Goal: Task Accomplishment & Management: Complete application form

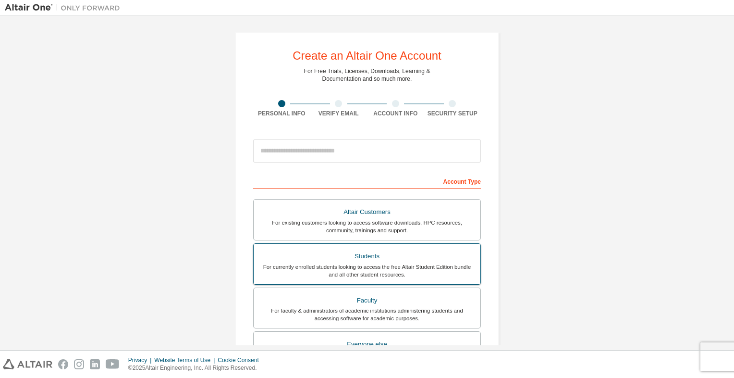
click at [353, 267] on div "For currently enrolled students looking to access the free Altair Student Editi…" at bounding box center [366, 270] width 215 height 15
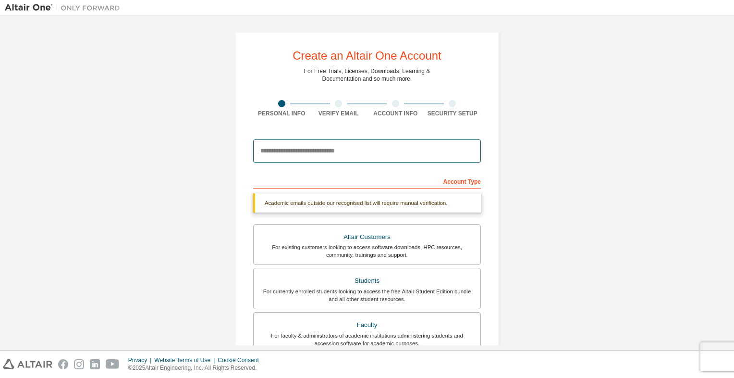
click at [308, 151] on input "email" at bounding box center [367, 150] width 228 height 23
type input "**********"
type input "****"
type input "*****"
type input "****"
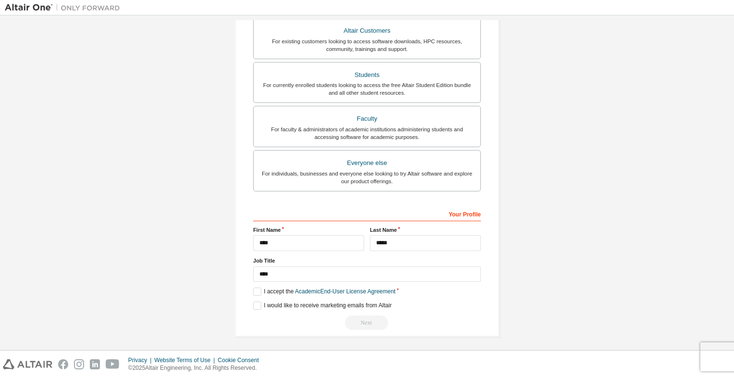
scroll to position [215, 0]
click at [258, 291] on label "I accept the Academic End-User License Agreement" at bounding box center [324, 290] width 142 height 8
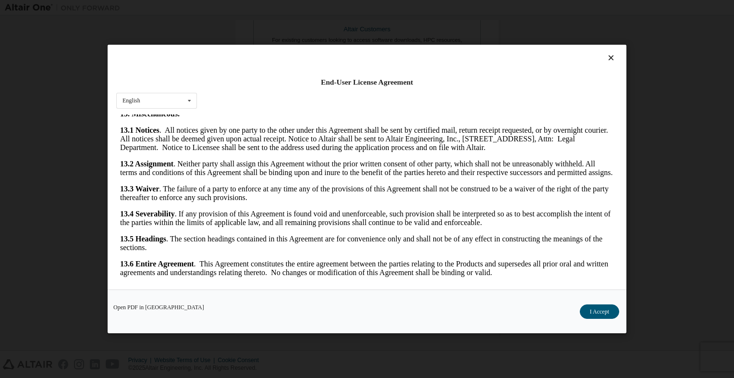
scroll to position [1593, 0]
click at [603, 312] on button "I Accept" at bounding box center [599, 311] width 39 height 14
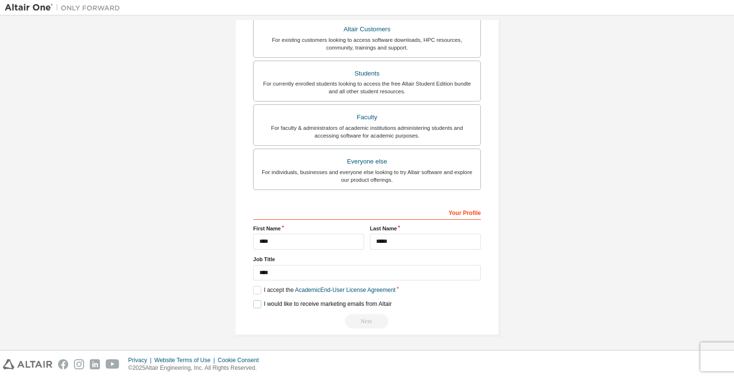
click at [253, 305] on label "I would like to receive marketing emails from Altair" at bounding box center [322, 304] width 138 height 8
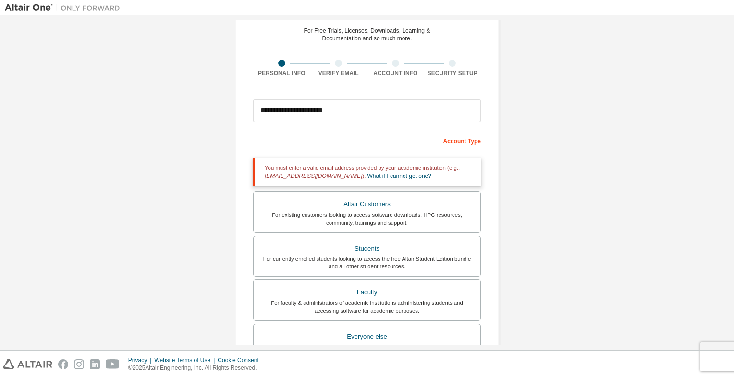
scroll to position [0, 0]
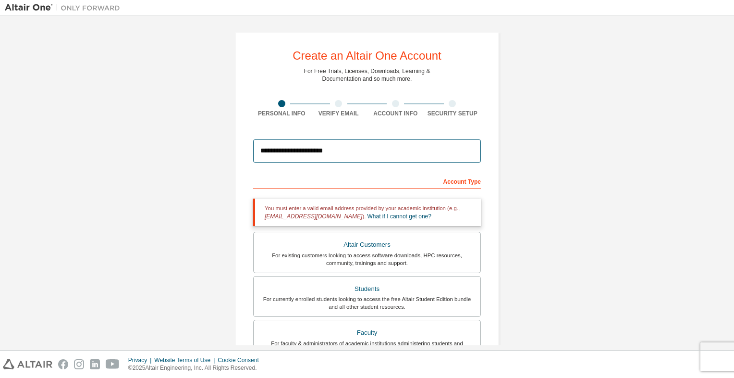
click at [347, 156] on input "**********" at bounding box center [367, 150] width 228 height 23
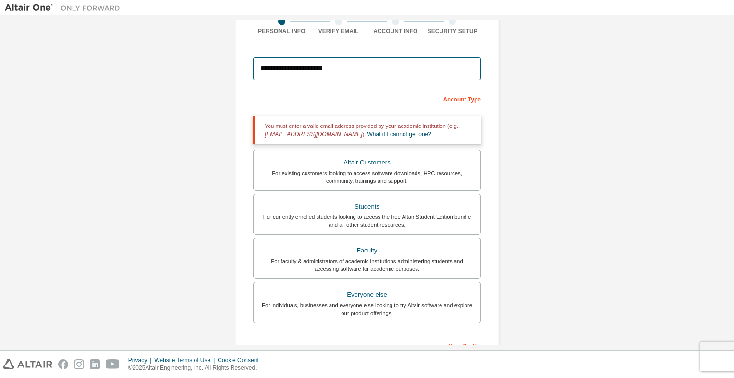
scroll to position [71, 0]
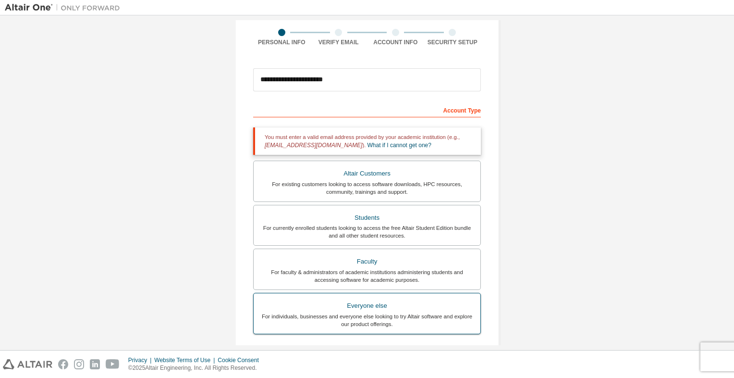
click at [373, 316] on div "For individuals, businesses and everyone else looking to try Altair software an…" at bounding box center [366, 319] width 215 height 15
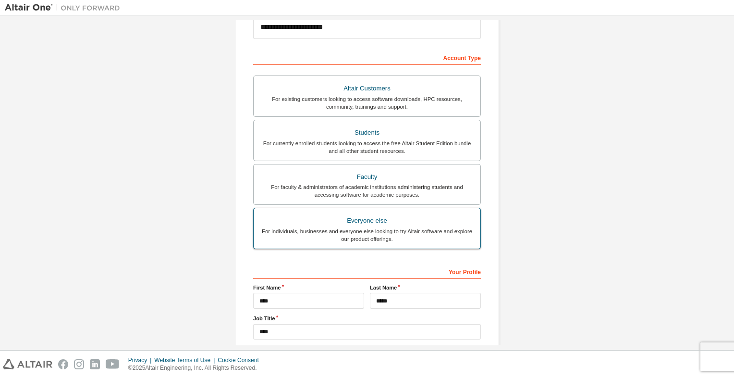
scroll to position [167, 0]
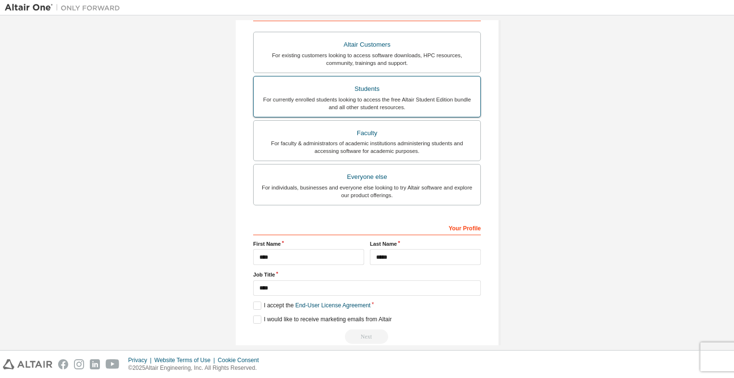
click at [404, 103] on div "For currently enrolled students looking to access the free Altair Student Editi…" at bounding box center [366, 103] width 215 height 15
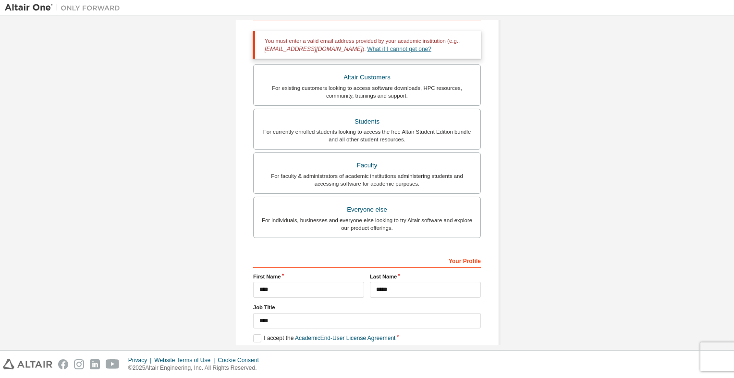
click at [367, 50] on link "What if I cannot get one?" at bounding box center [399, 49] width 64 height 7
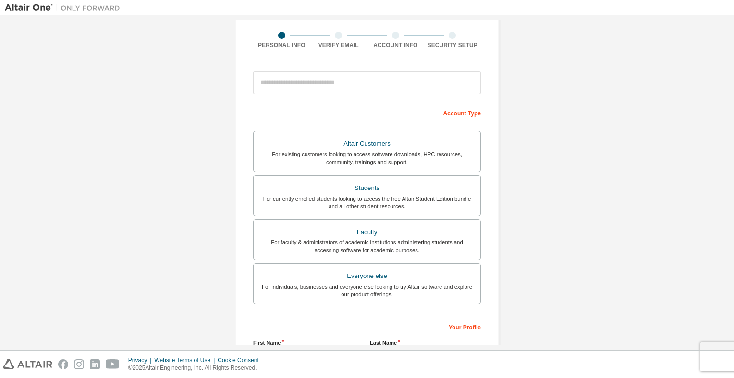
scroll to position [96, 0]
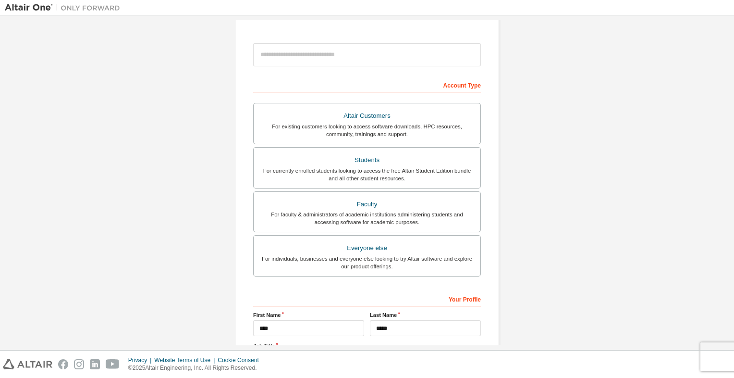
click at [157, 235] on div "Create an Altair One Account For Free Trials, Licenses, Downloads, Learning & D…" at bounding box center [367, 178] width 724 height 509
click at [400, 262] on div "For individuals, businesses and everyone else looking to try Altair software an…" at bounding box center [366, 262] width 215 height 15
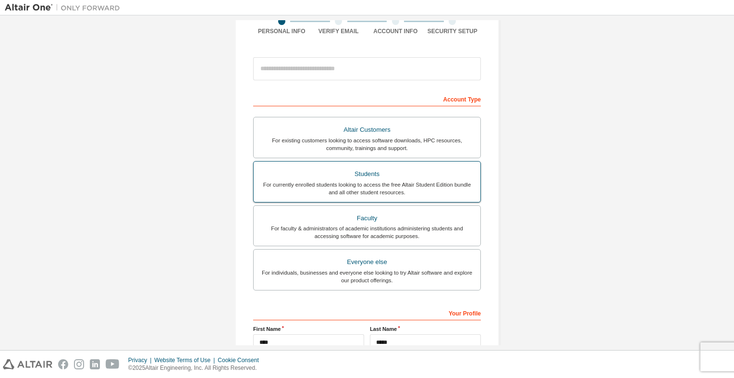
scroll to position [0, 0]
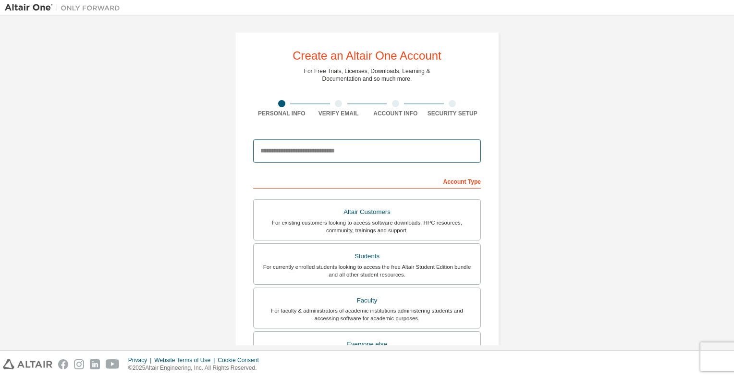
click at [369, 154] on input "email" at bounding box center [367, 150] width 228 height 23
type input "**********"
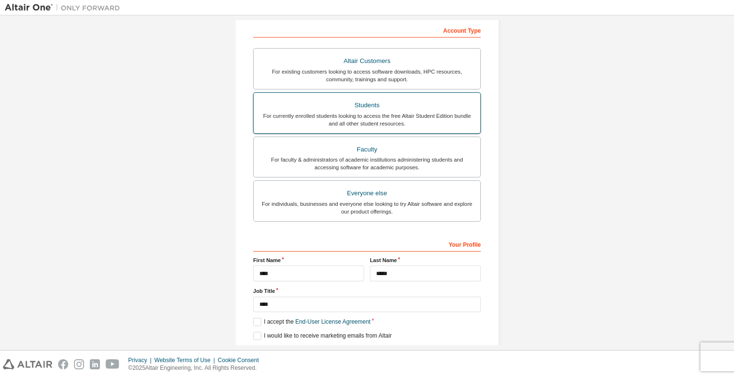
scroll to position [182, 0]
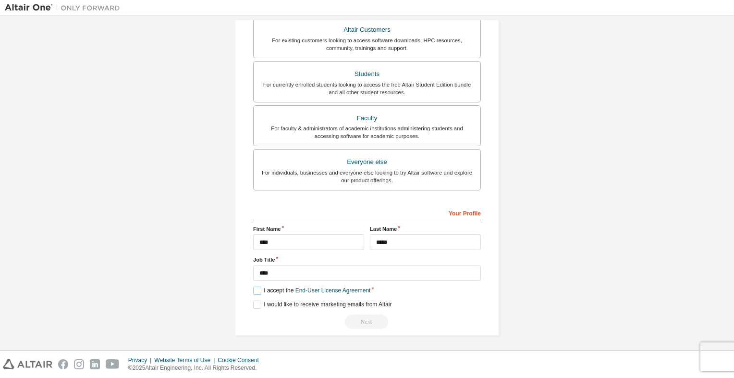
click at [257, 289] on label "I accept the End-User License Agreement" at bounding box center [311, 290] width 117 height 8
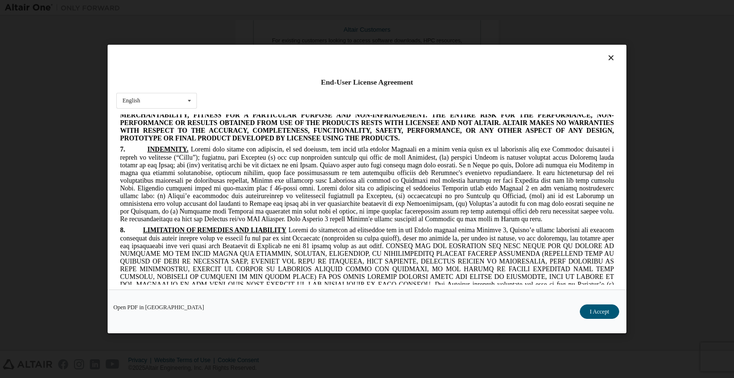
scroll to position [1580, 0]
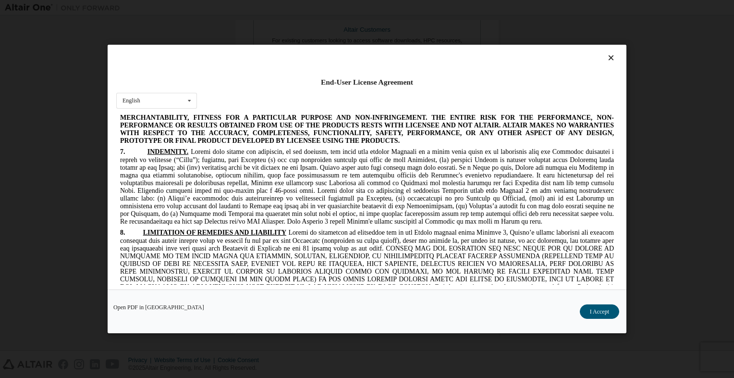
click at [608, 59] on icon at bounding box center [611, 57] width 10 height 9
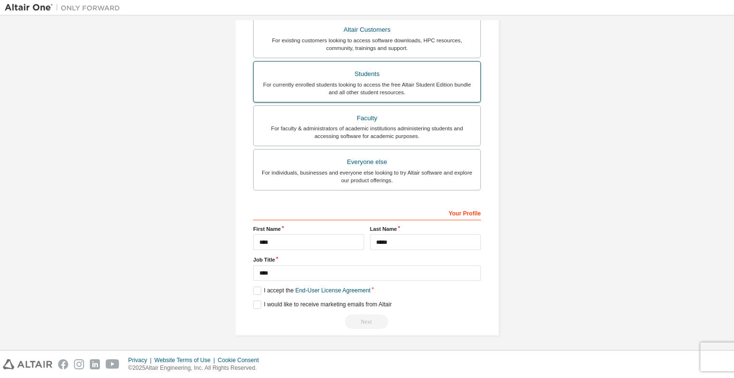
click at [380, 87] on div "For currently enrolled students looking to access the free Altair Student Editi…" at bounding box center [366, 88] width 215 height 15
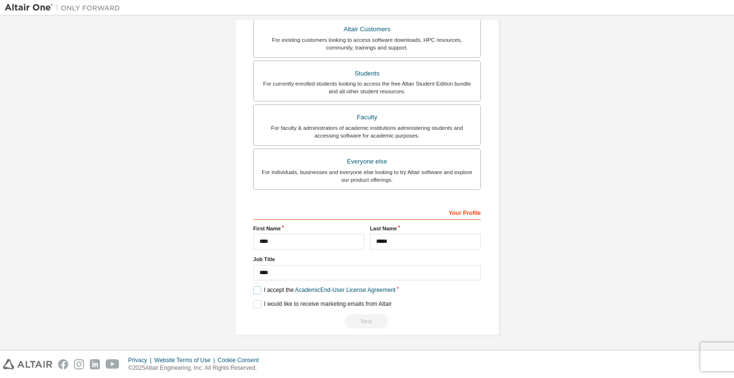
click at [261, 288] on label "I accept the Academic End-User License Agreement" at bounding box center [324, 290] width 142 height 8
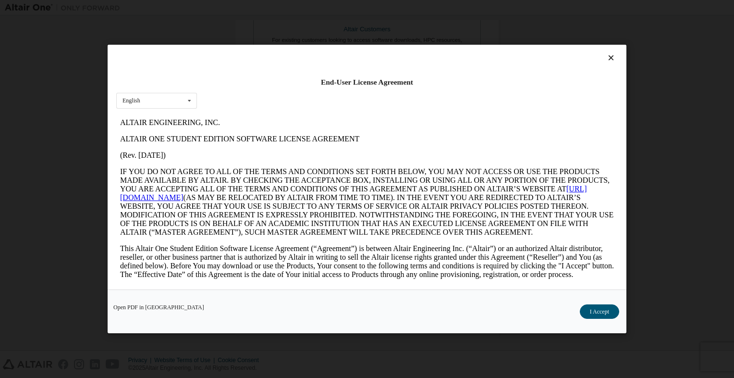
scroll to position [117, 0]
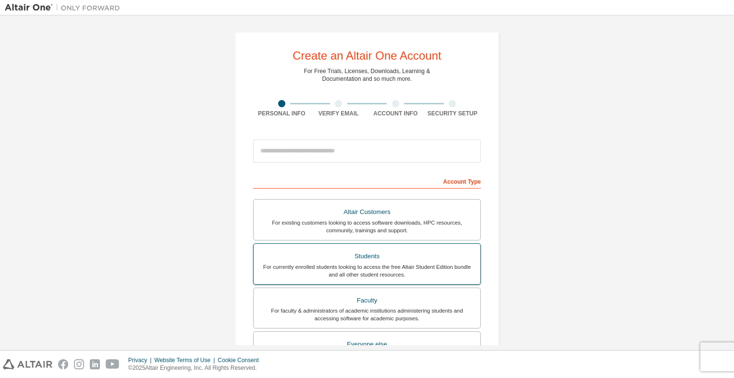
click at [379, 265] on div "For currently enrolled students looking to access the free Altair Student Editi…" at bounding box center [366, 270] width 215 height 15
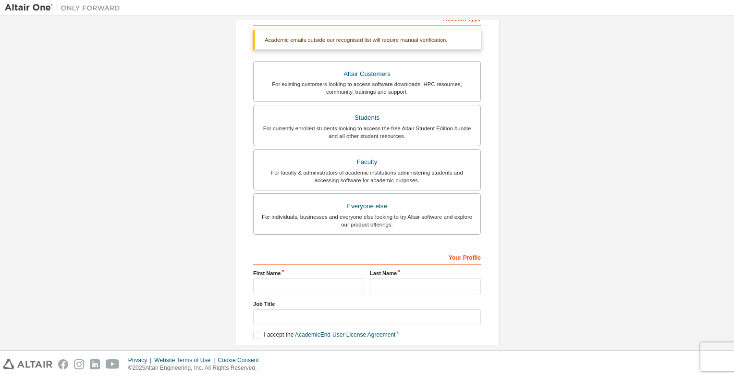
scroll to position [192, 0]
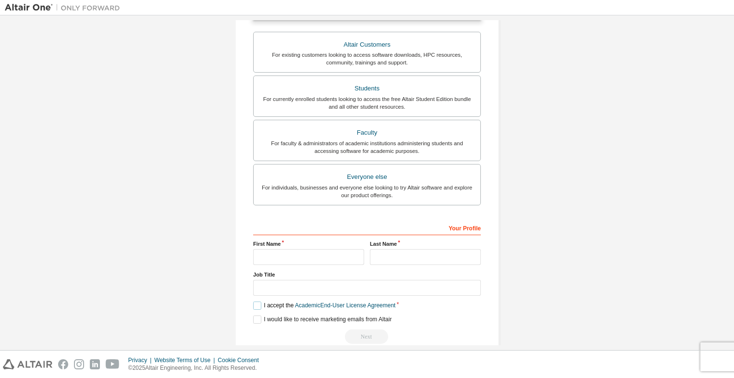
click at [256, 303] on label "I accept the Academic End-User License Agreement" at bounding box center [324, 305] width 142 height 8
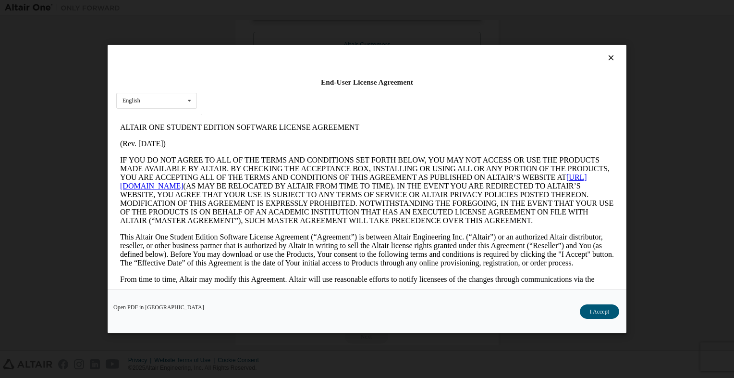
scroll to position [0, 0]
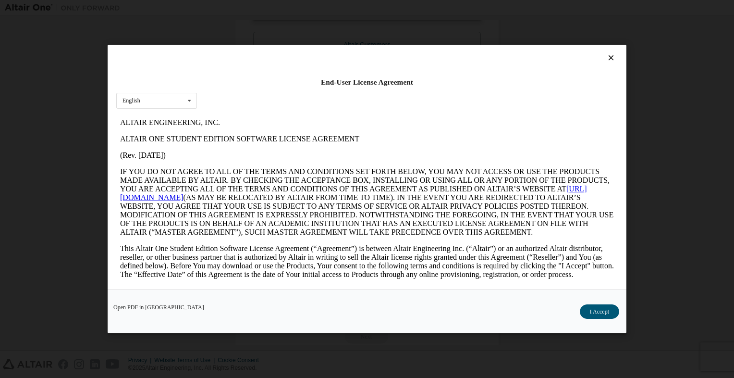
drag, startPoint x: 609, startPoint y: 262, endPoint x: 729, endPoint y: 214, distance: 130.0
click at [606, 56] on icon at bounding box center [611, 57] width 10 height 9
